Goal: Information Seeking & Learning: Learn about a topic

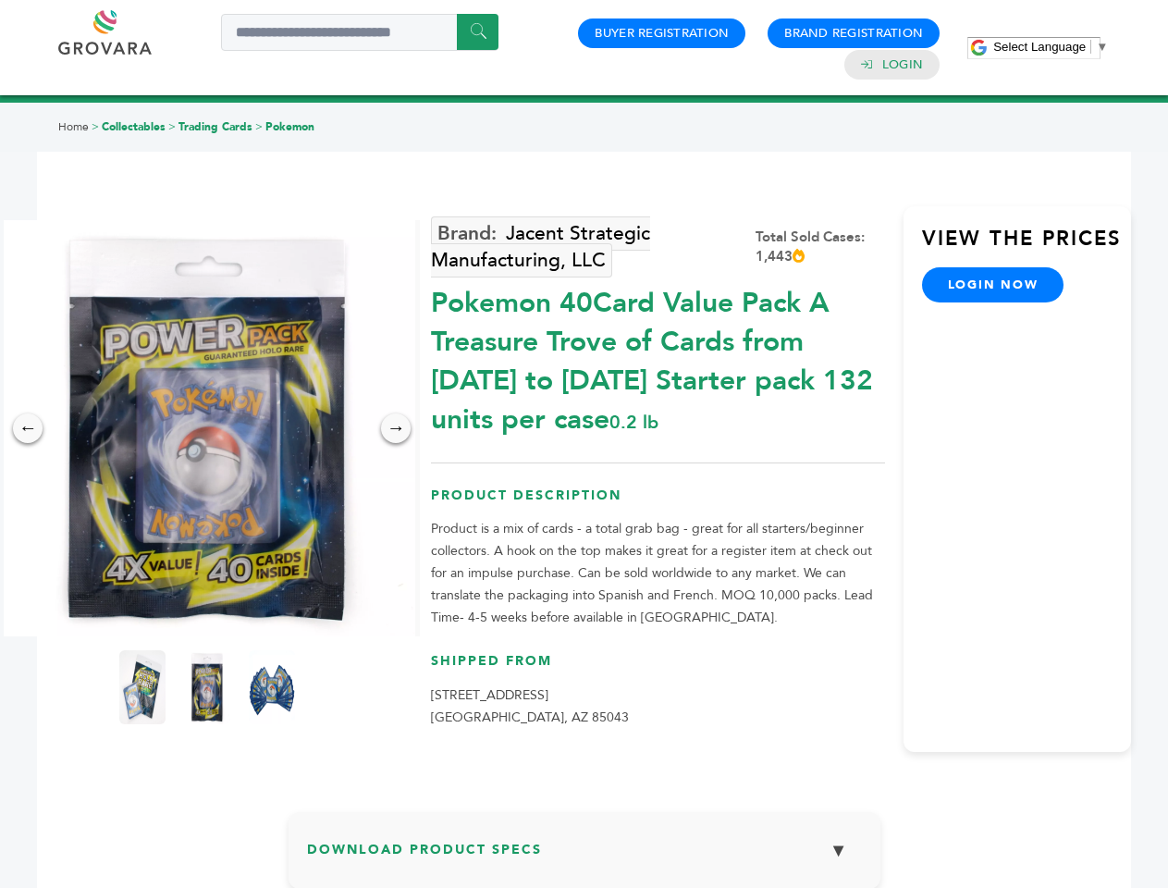
click at [1051, 46] on span "Select Language" at bounding box center [1039, 47] width 92 height 14
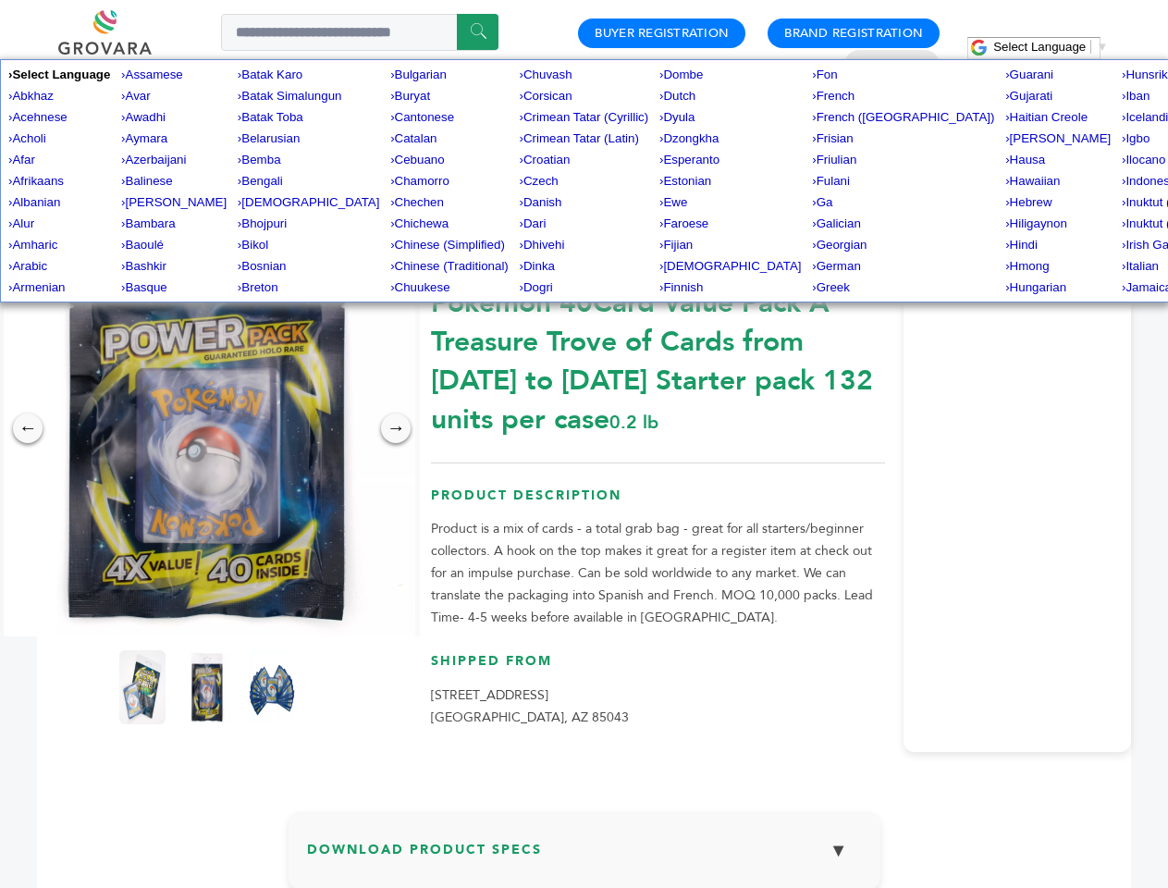
click at [207, 428] on img at bounding box center [207, 428] width 416 height 416
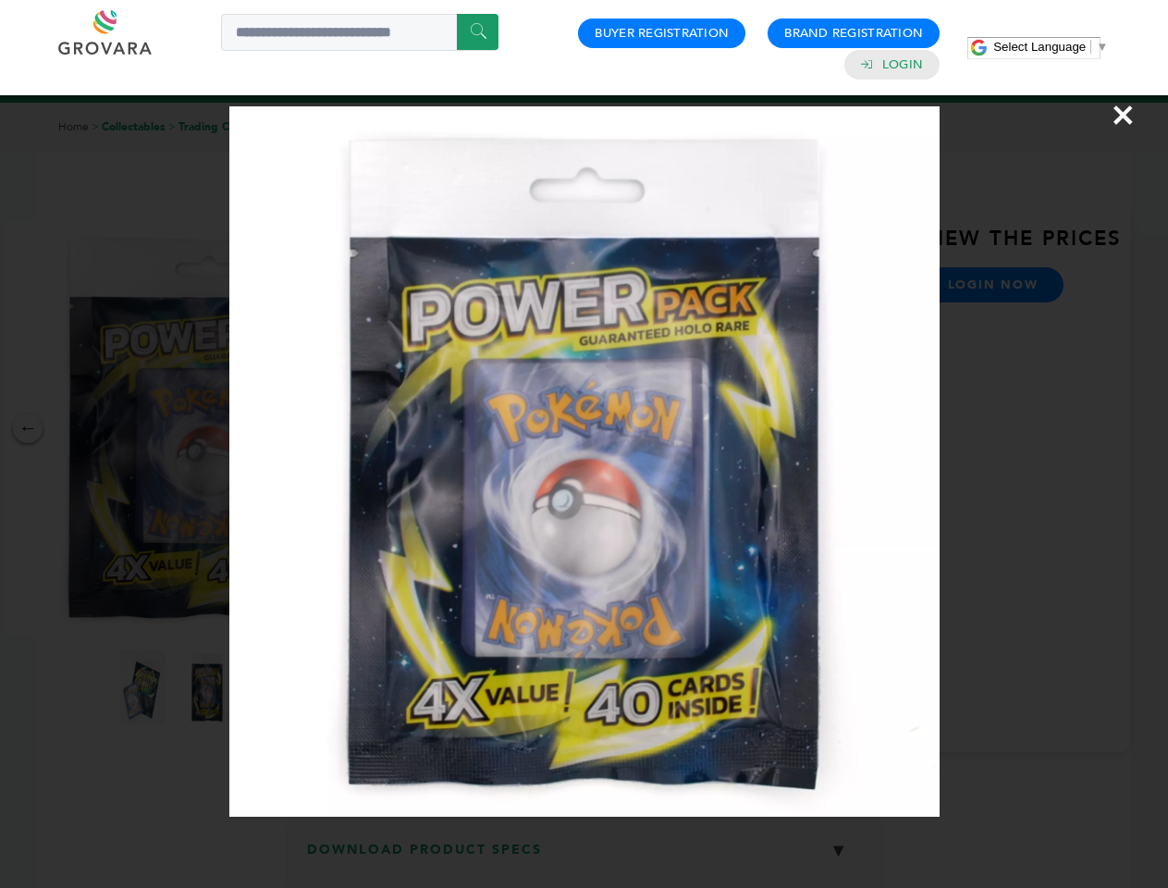
click at [28, 428] on div "×" at bounding box center [584, 444] width 1168 height 888
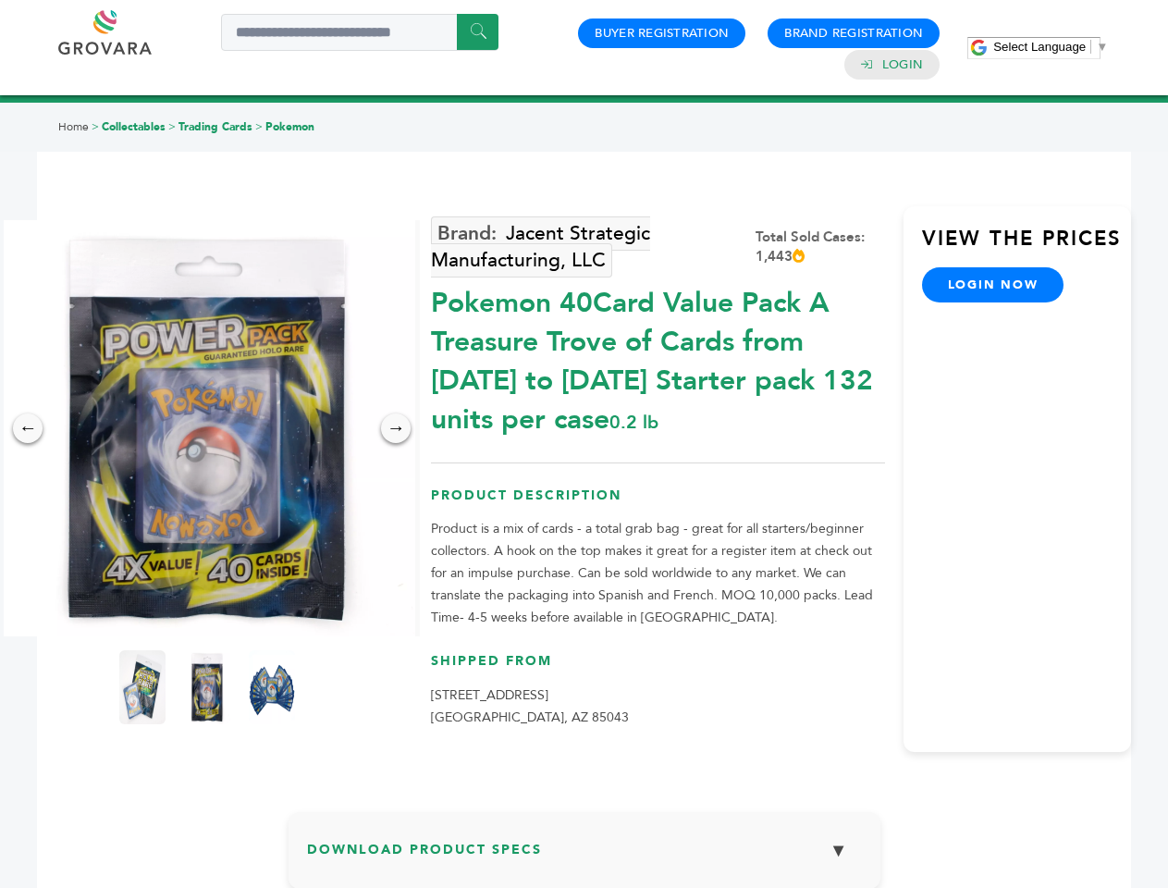
click at [396, 428] on div "→" at bounding box center [396, 428] width 30 height 30
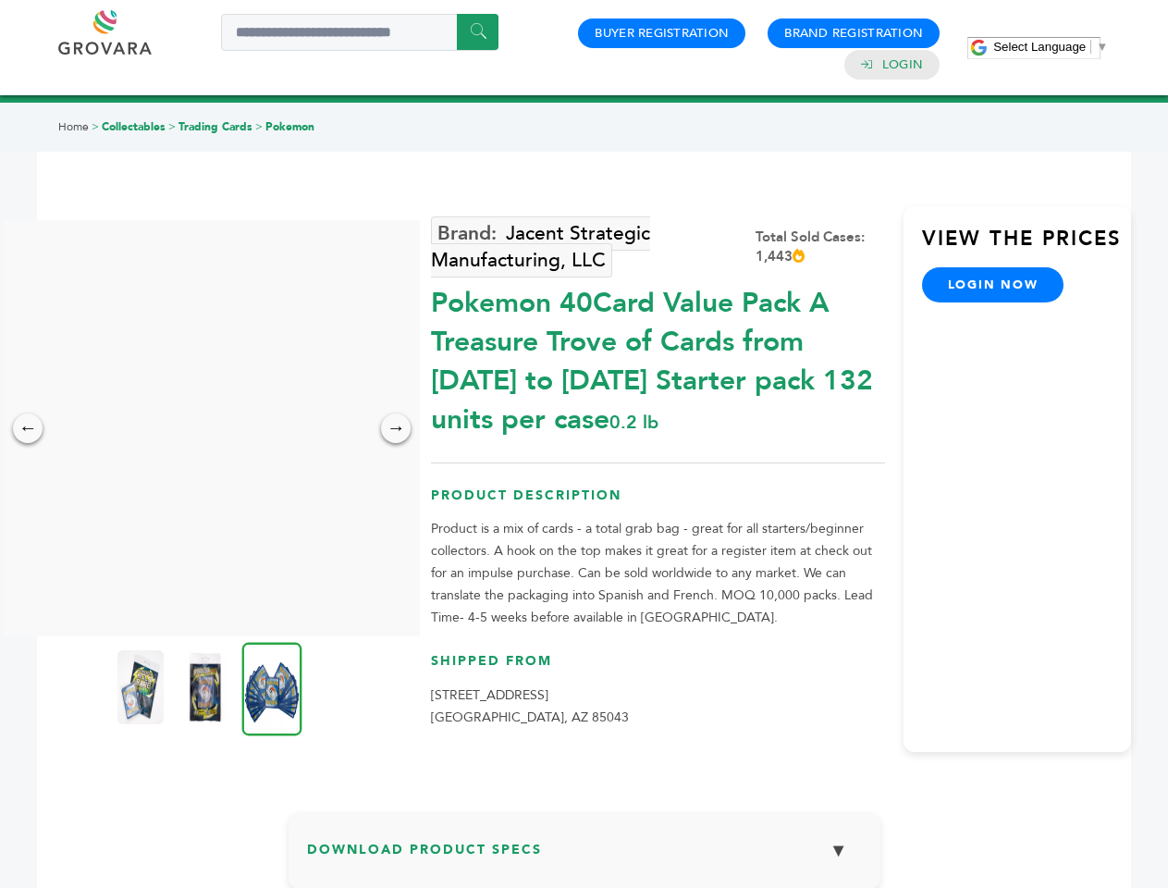
click at [142, 687] on img at bounding box center [140, 687] width 46 height 74
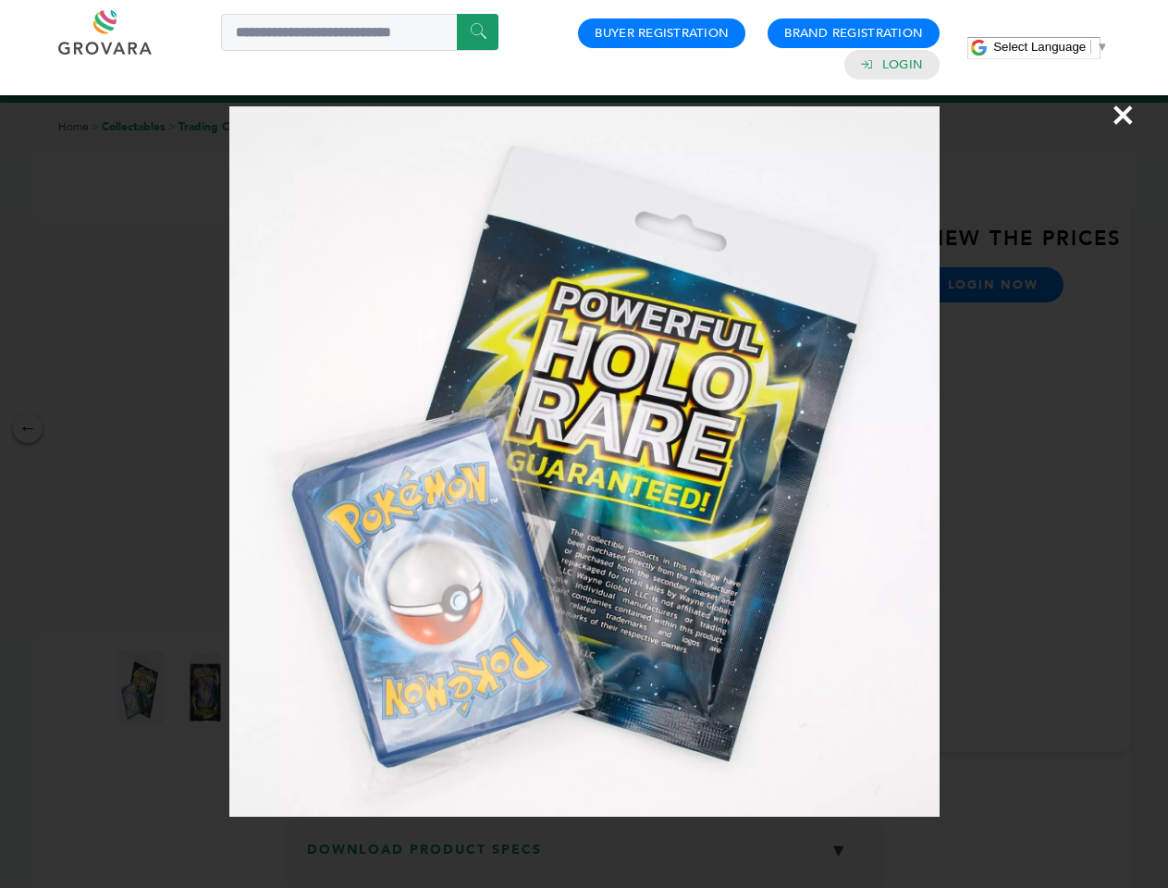
click at [207, 687] on div "×" at bounding box center [584, 444] width 1168 height 888
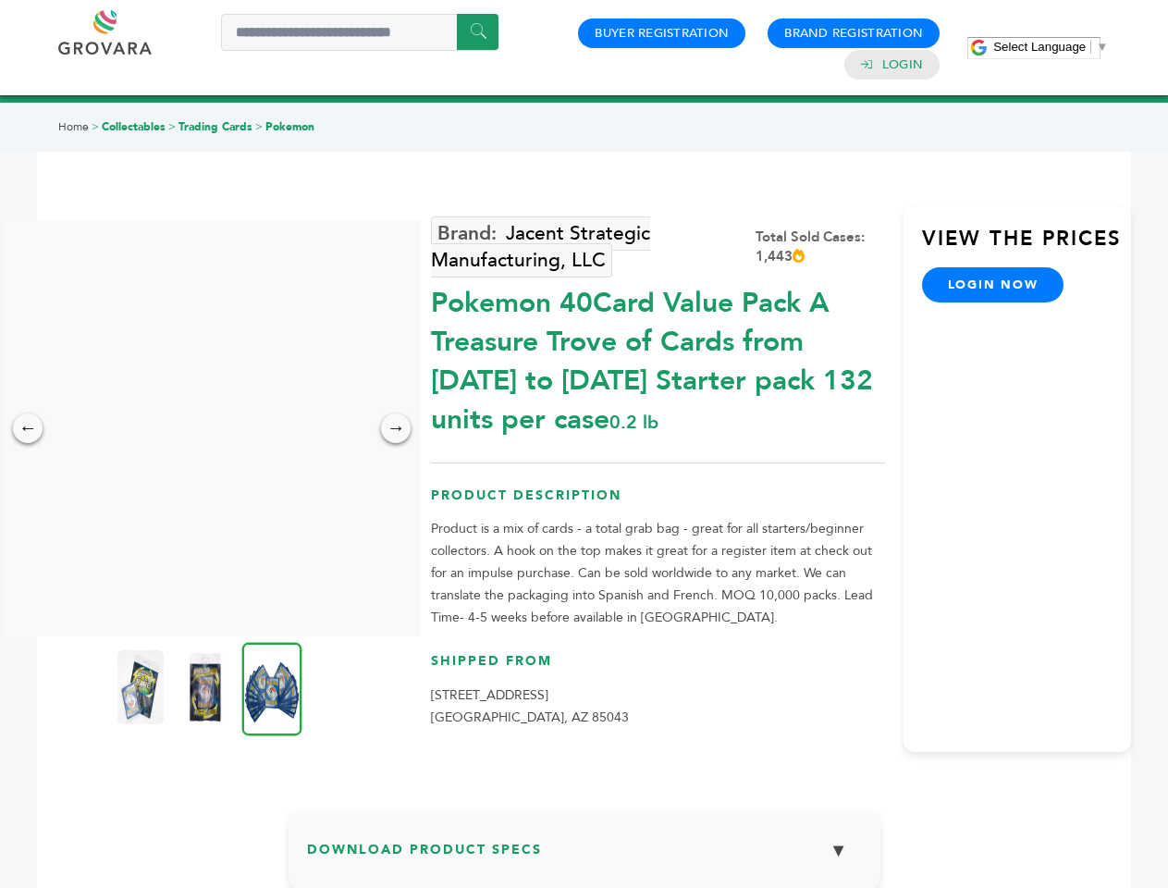
click at [272, 687] on img at bounding box center [272, 688] width 60 height 93
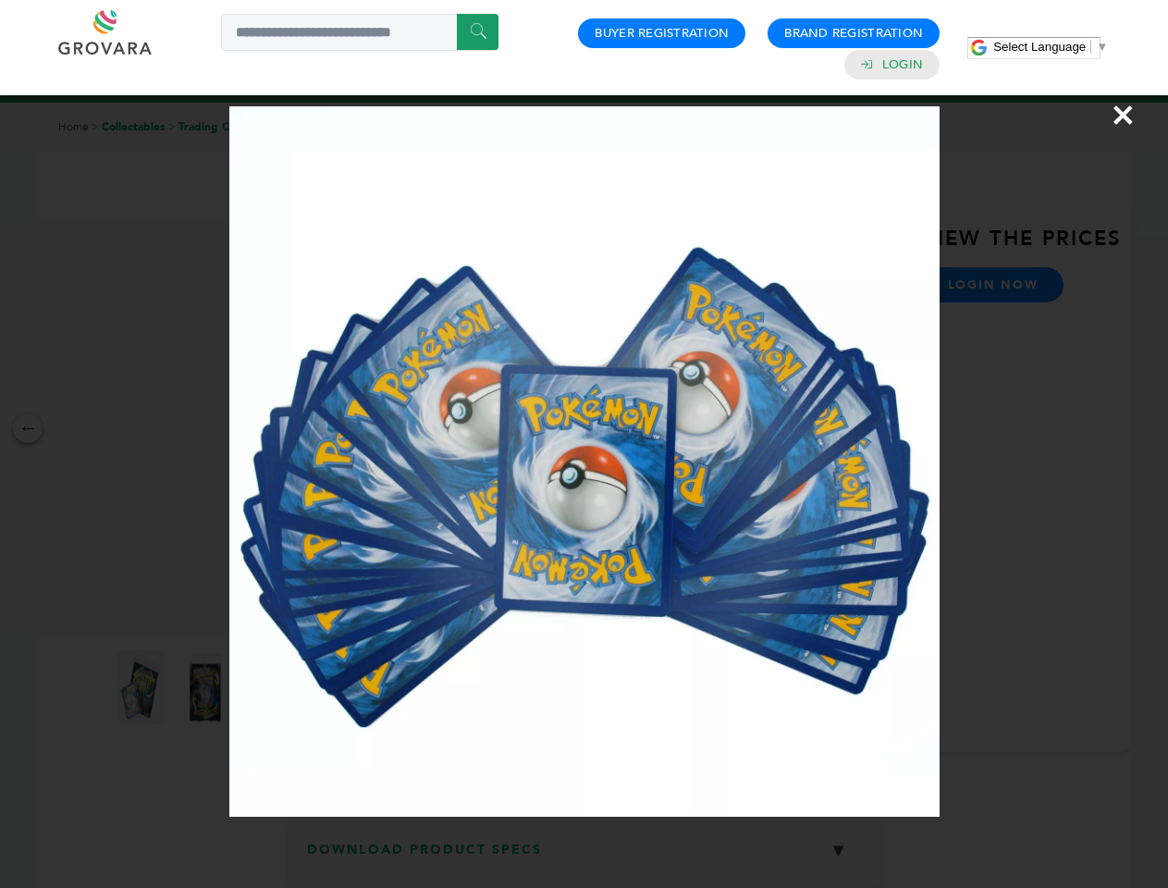
click at [584, 857] on div "×" at bounding box center [584, 444] width 1168 height 888
